Goal: Information Seeking & Learning: Find specific fact

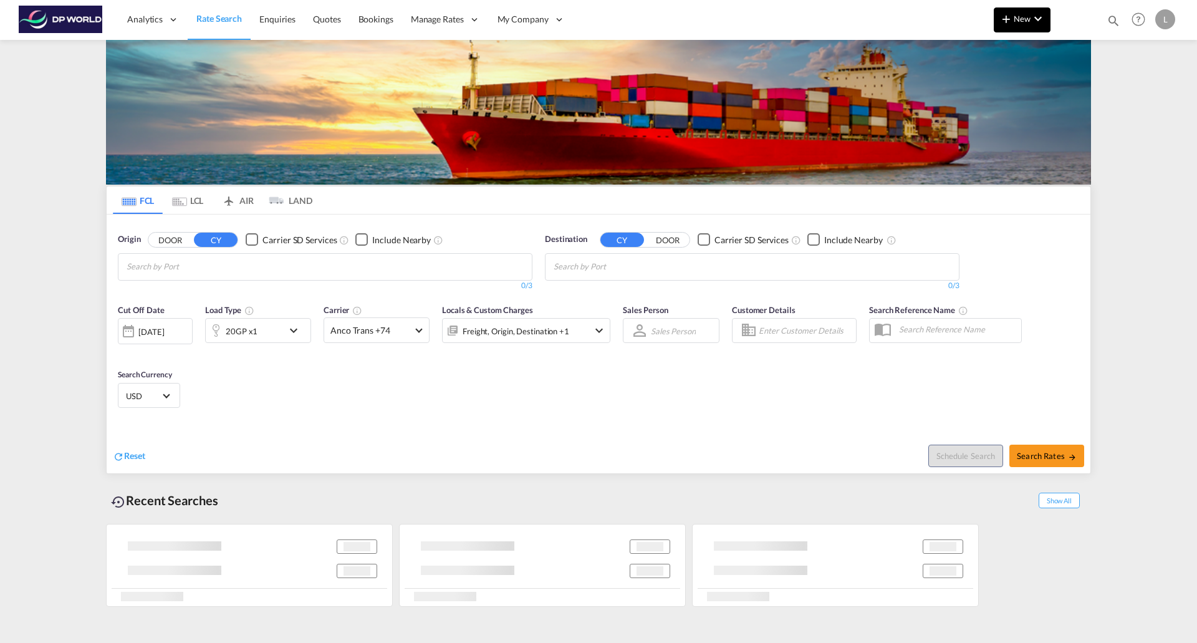
click at [1004, 27] on button "New" at bounding box center [1022, 19] width 57 height 25
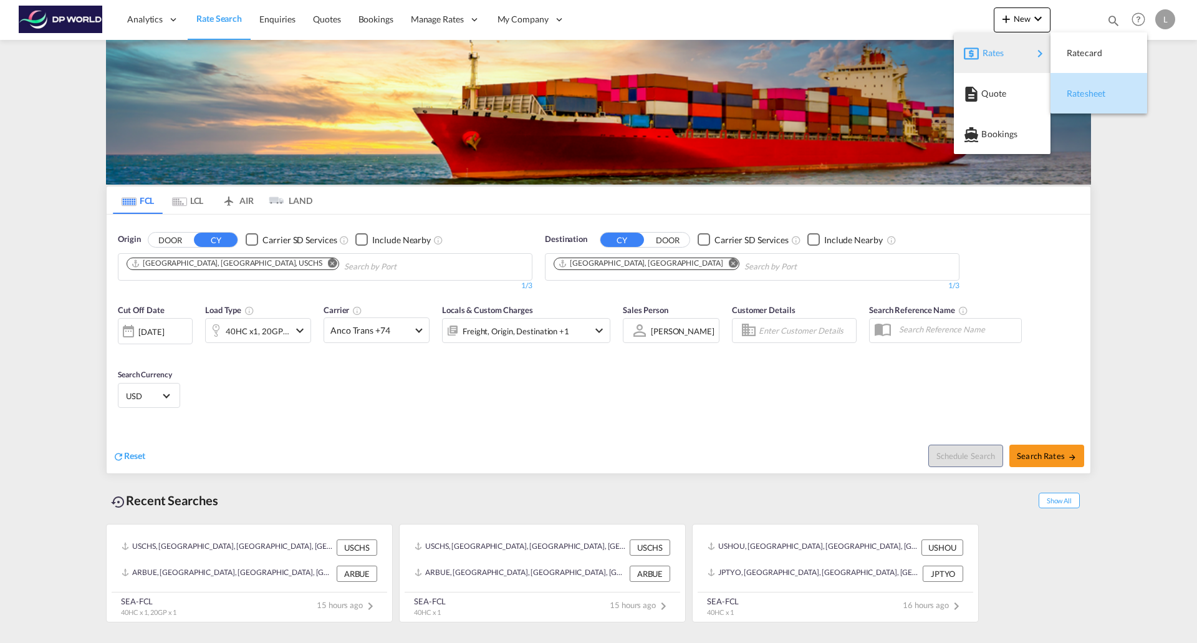
click at [1080, 97] on span "Ratesheet" at bounding box center [1074, 93] width 14 height 25
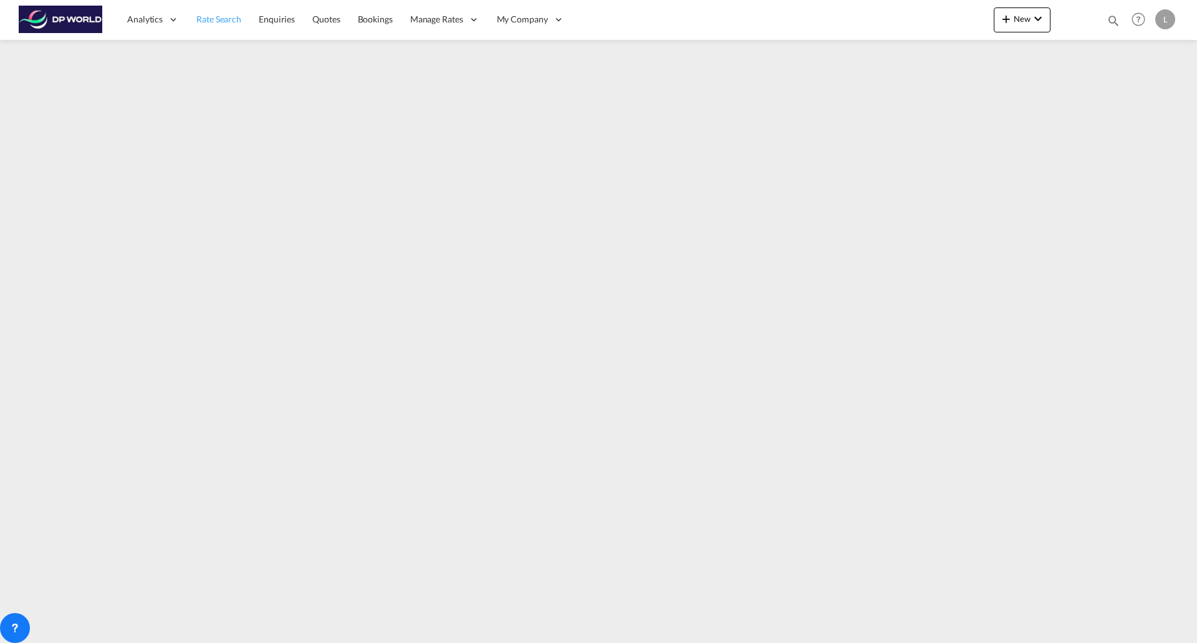
click at [221, 22] on span "Rate Search" at bounding box center [218, 19] width 45 height 11
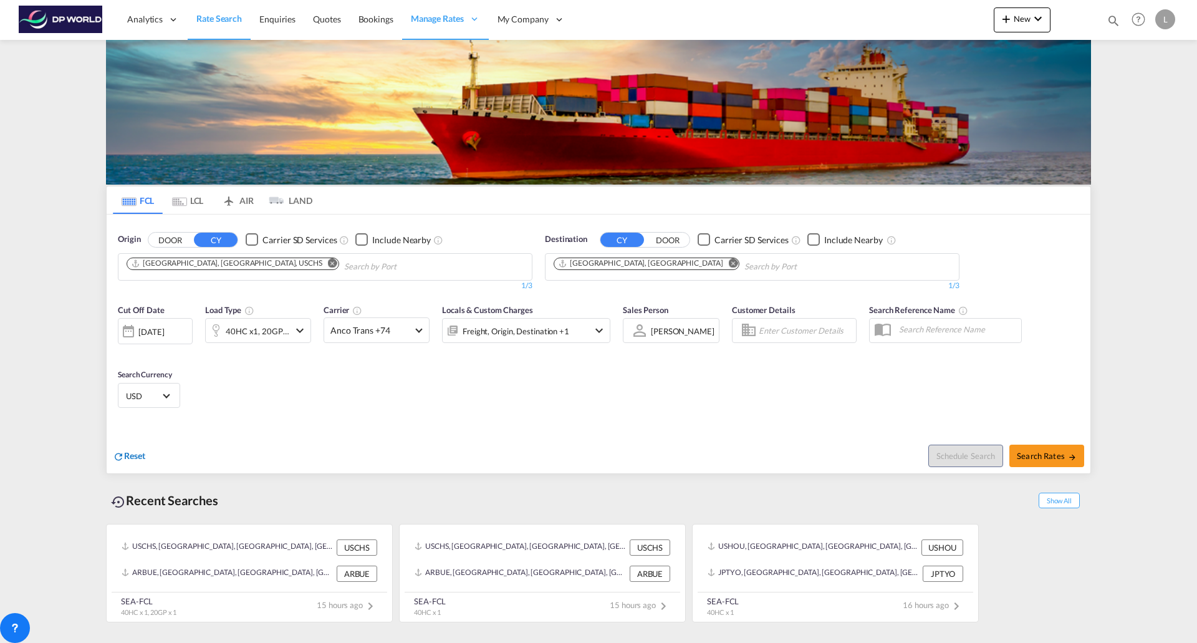
click at [137, 453] on span "Reset" at bounding box center [134, 455] width 21 height 11
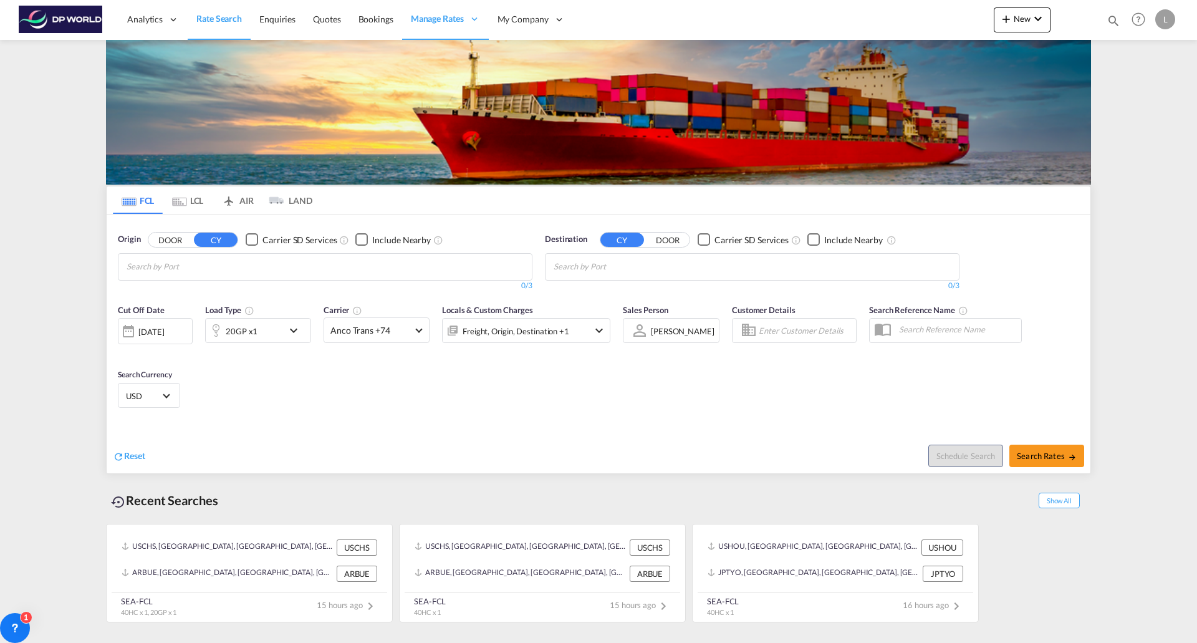
click at [314, 266] on md-chips at bounding box center [324, 267] width 413 height 26
type input "[GEOGRAPHIC_DATA]"
click at [153, 294] on div "[GEOGRAPHIC_DATA] , [GEOGRAPHIC_DATA] [GEOGRAPHIC_DATA] USHOU" at bounding box center [223, 299] width 237 height 45
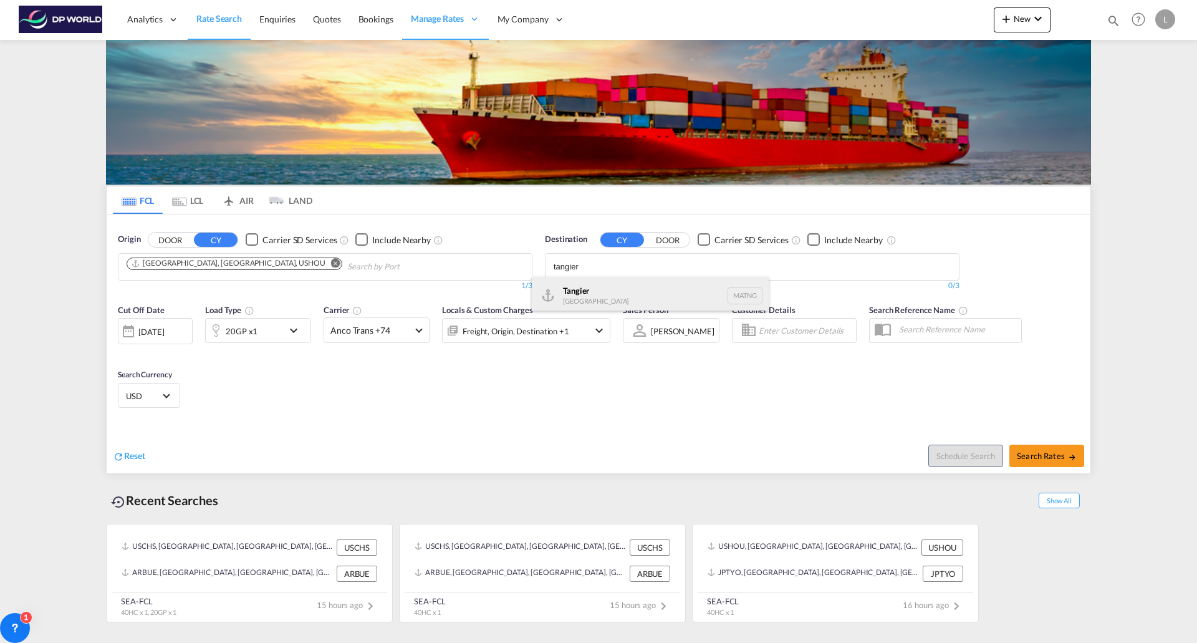
type input "tangier"
click at [580, 294] on div "Tangier [GEOGRAPHIC_DATA] [GEOGRAPHIC_DATA]" at bounding box center [650, 295] width 237 height 37
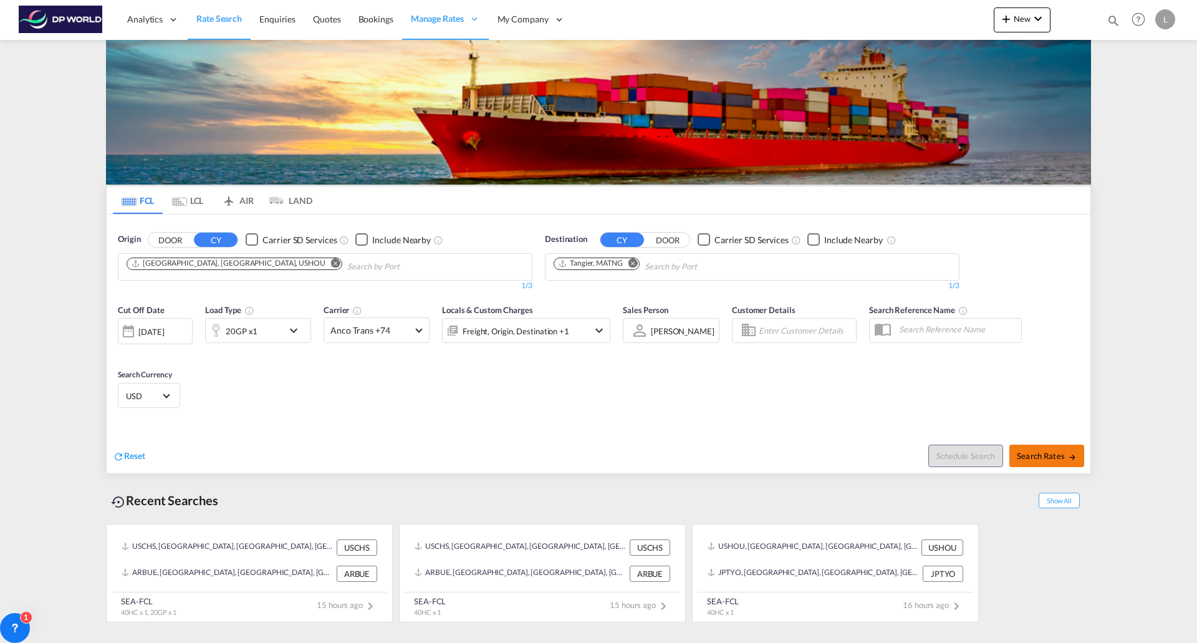
click at [1040, 458] on span "Search Rates" at bounding box center [1047, 456] width 60 height 10
type input "USHOU to MATNG / [DATE]"
